Goal: Information Seeking & Learning: Find specific fact

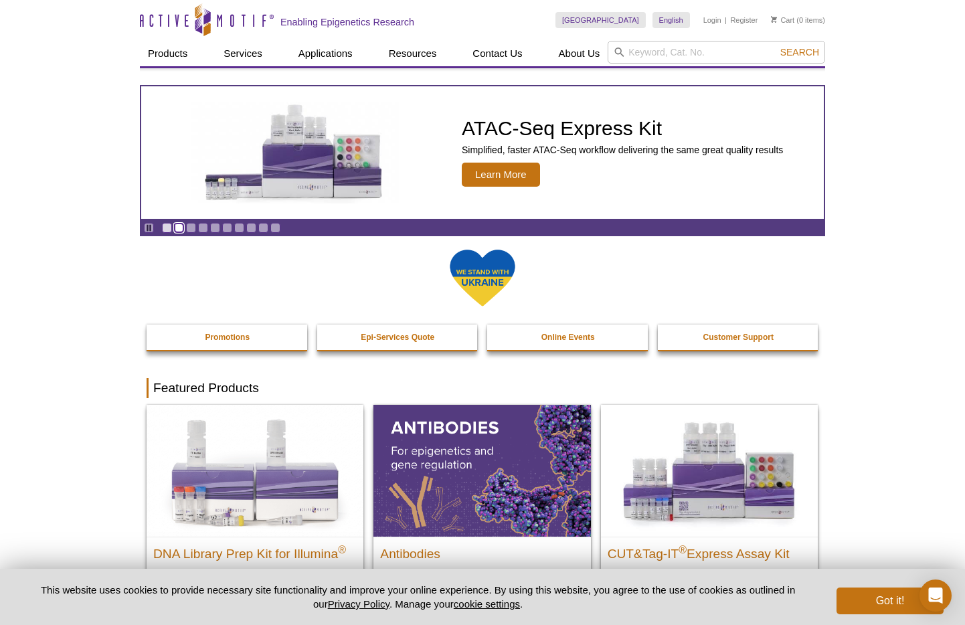
click at [177, 226] on link "Go to slide 2" at bounding box center [179, 228] width 10 height 10
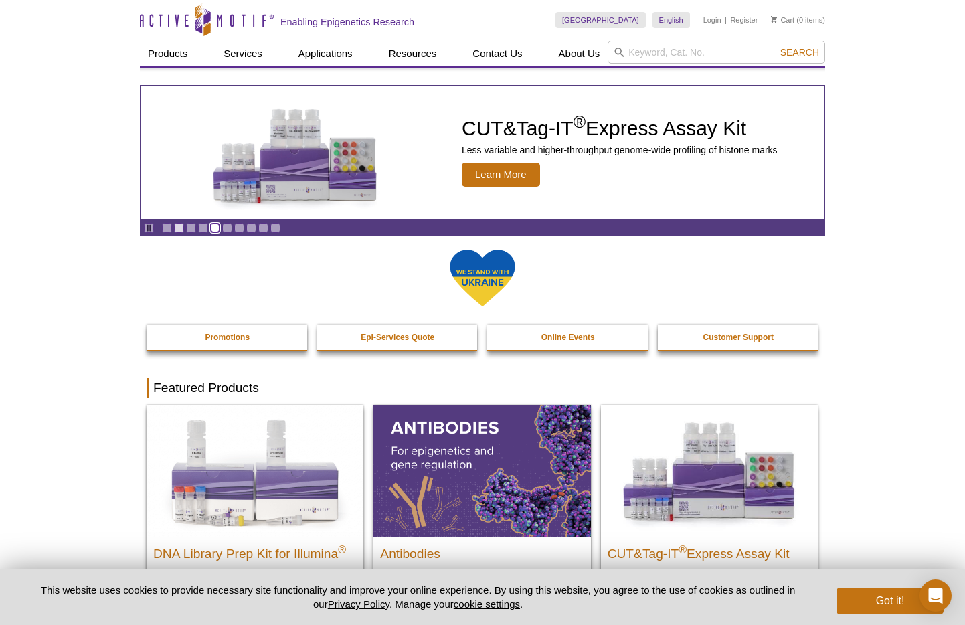
click at [216, 228] on link "Go to slide 5" at bounding box center [215, 228] width 10 height 10
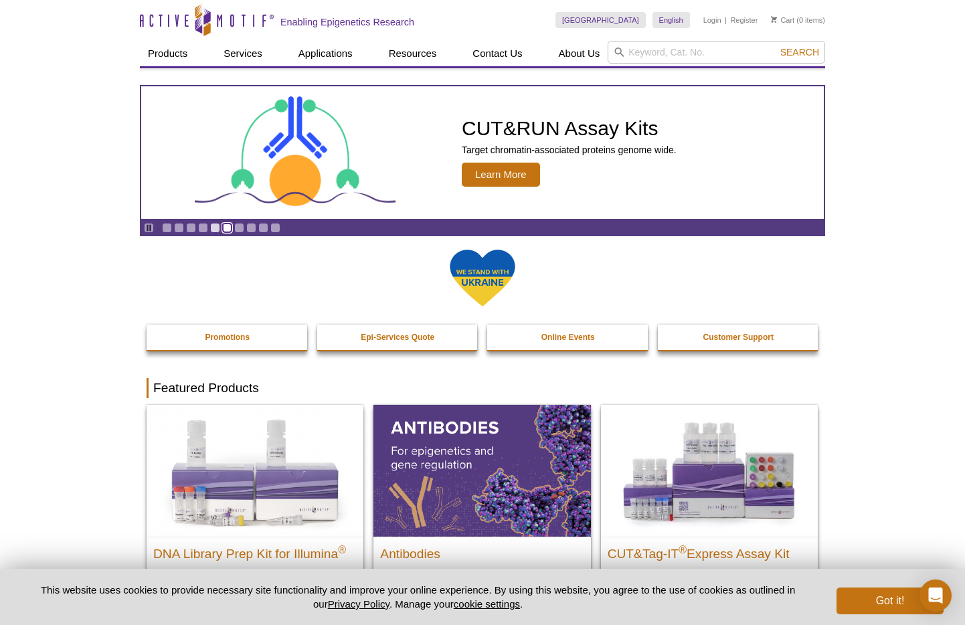
click at [226, 227] on link "Go to slide 6" at bounding box center [227, 228] width 10 height 10
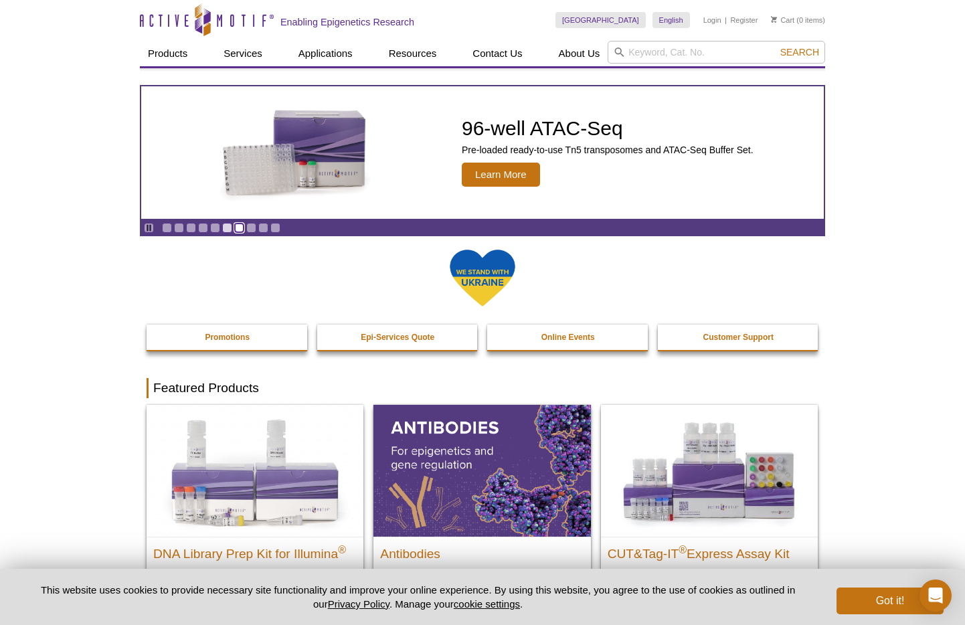
click at [236, 226] on link "Go to slide 7" at bounding box center [239, 228] width 10 height 10
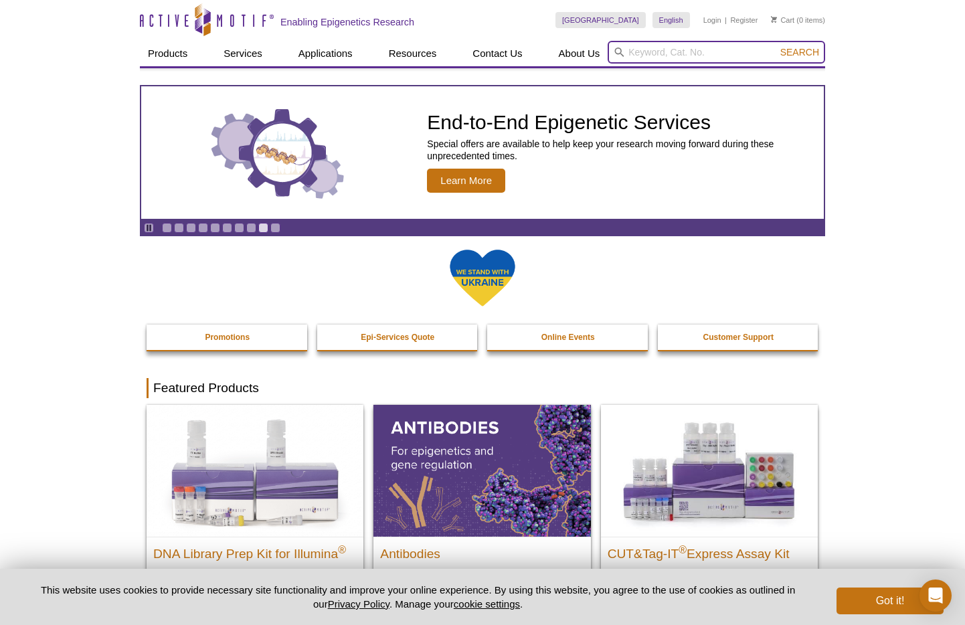
click at [703, 51] on input "search" at bounding box center [717, 52] width 218 height 23
type input "pixul"
click at [777, 46] on button "Search" at bounding box center [800, 52] width 47 height 12
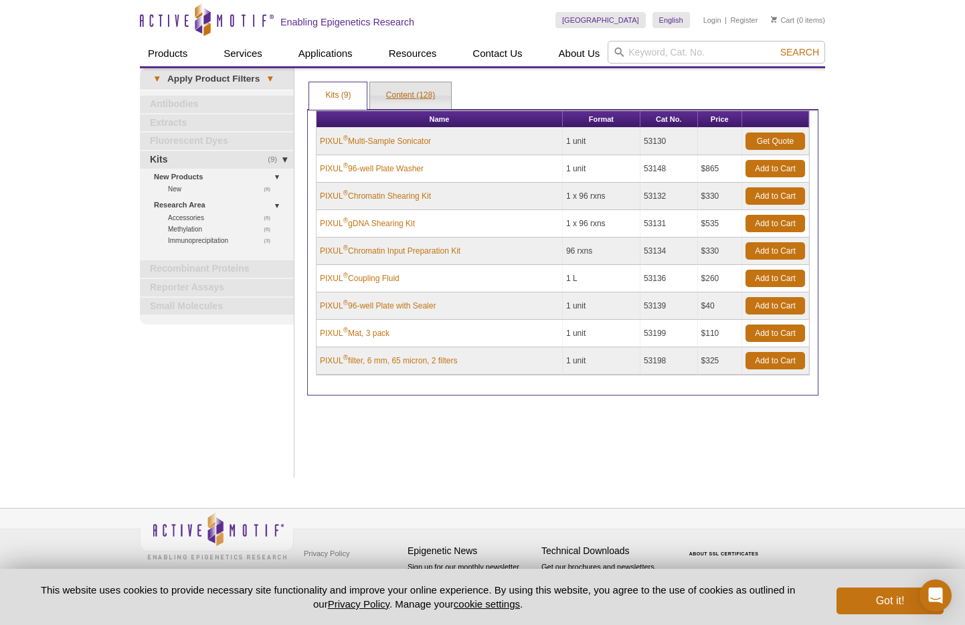
click at [412, 93] on link "Content (128)" at bounding box center [410, 95] width 81 height 27
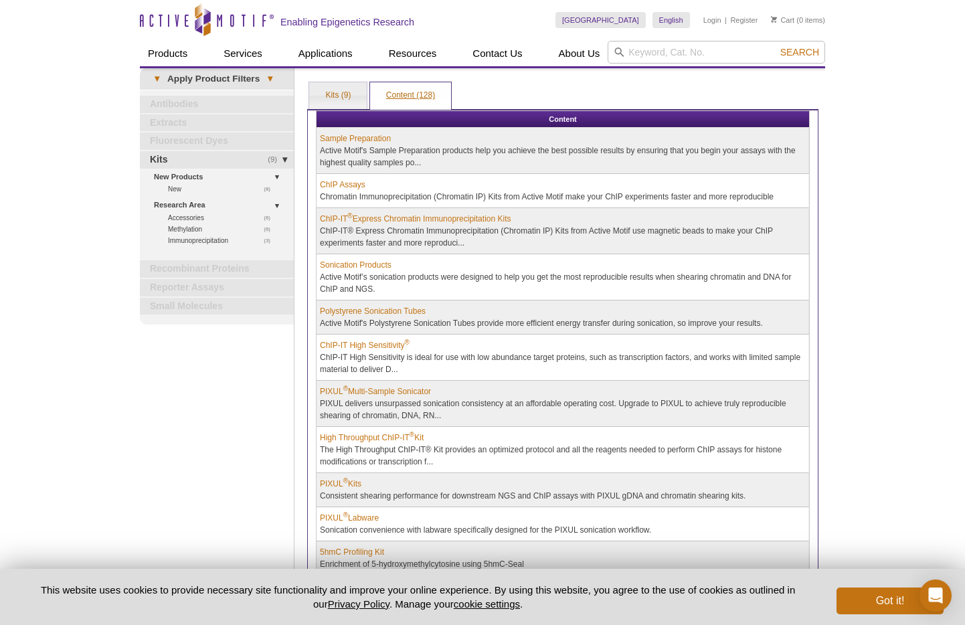
click at [412, 93] on link "Content (128)" at bounding box center [410, 95] width 81 height 27
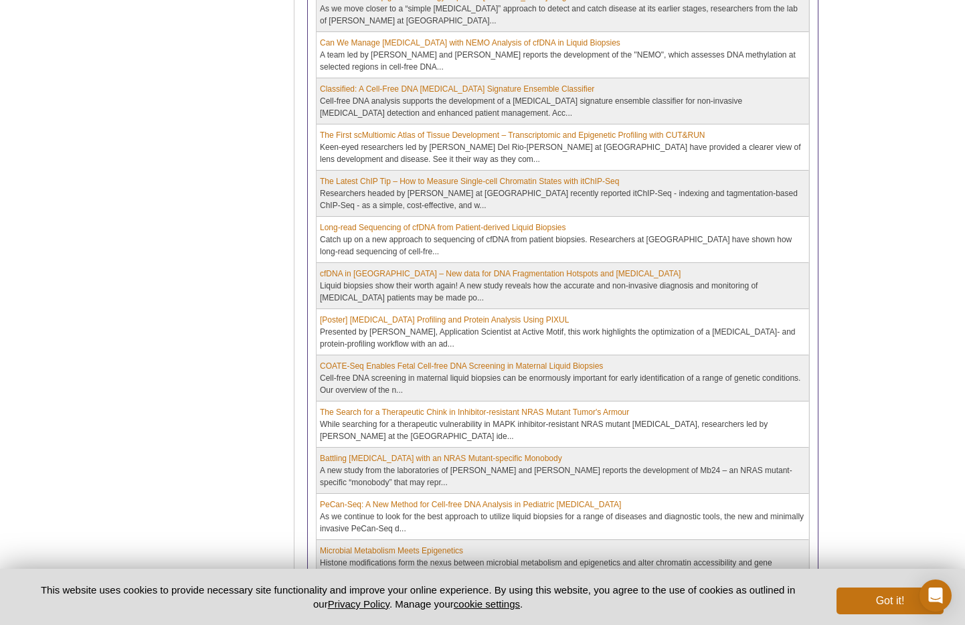
scroll to position [4944, 0]
